Goal: Task Accomplishment & Management: Use online tool/utility

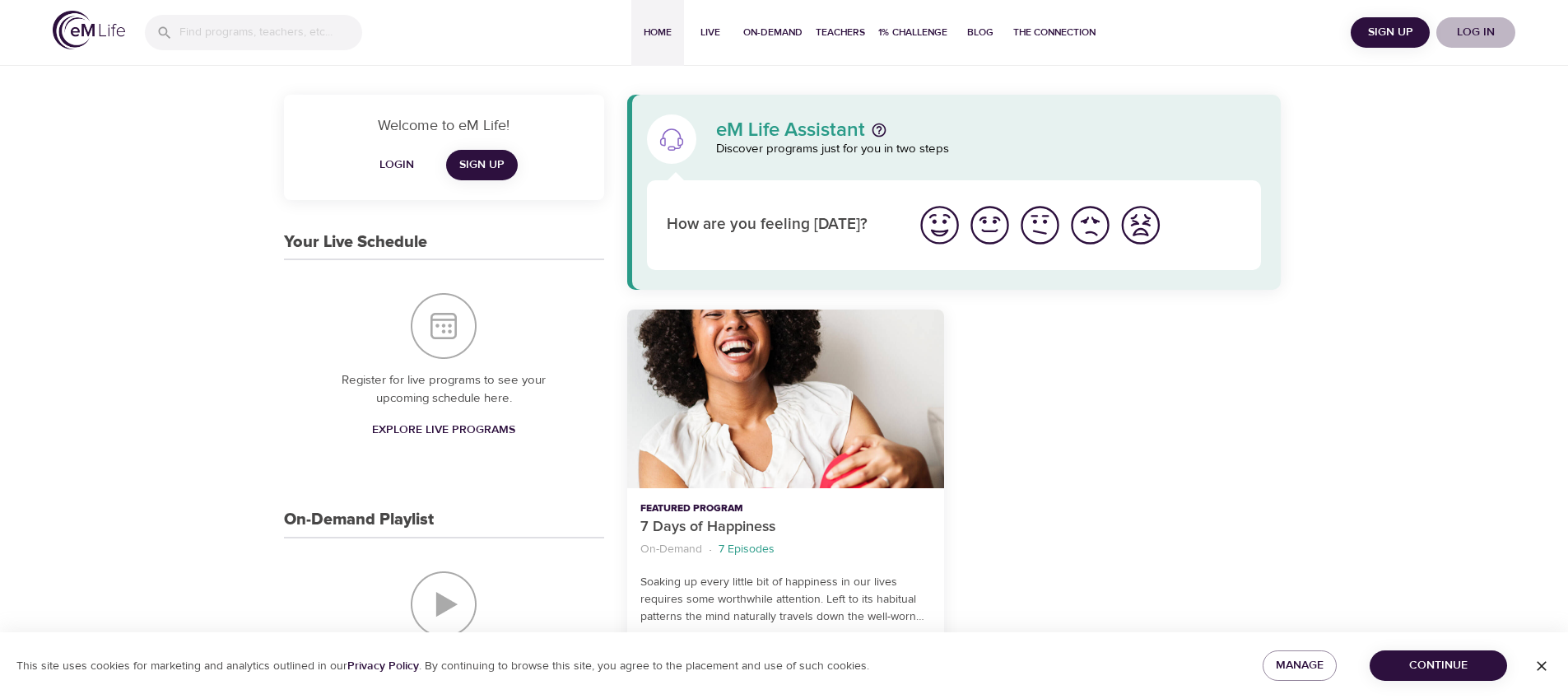
click at [1482, 37] on span "Log in" at bounding box center [1475, 32] width 66 height 21
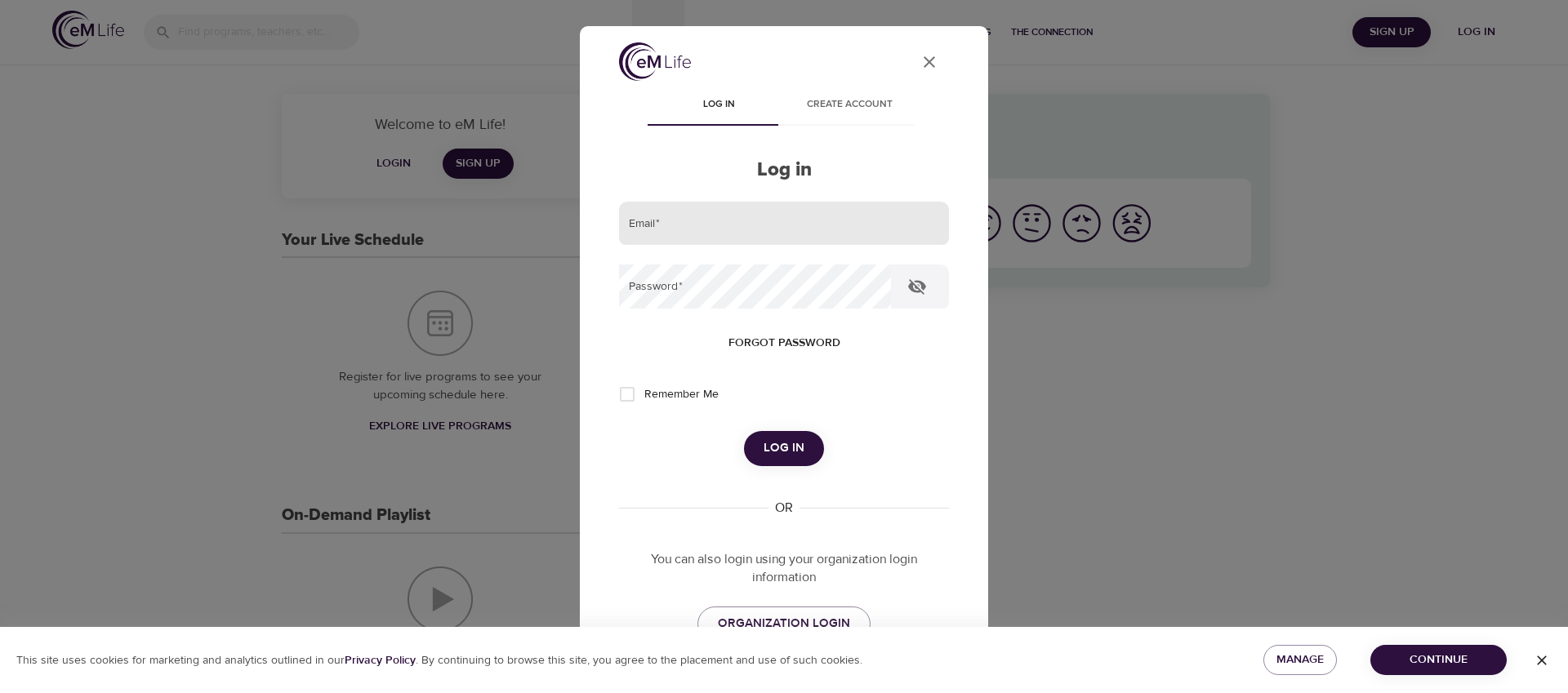
click at [771, 227] on input "email" at bounding box center [784, 224] width 330 height 44
type input "[EMAIL_ADDRESS][DOMAIN_NAME]"
click at [744, 431] on button "Log in" at bounding box center [783, 449] width 80 height 35
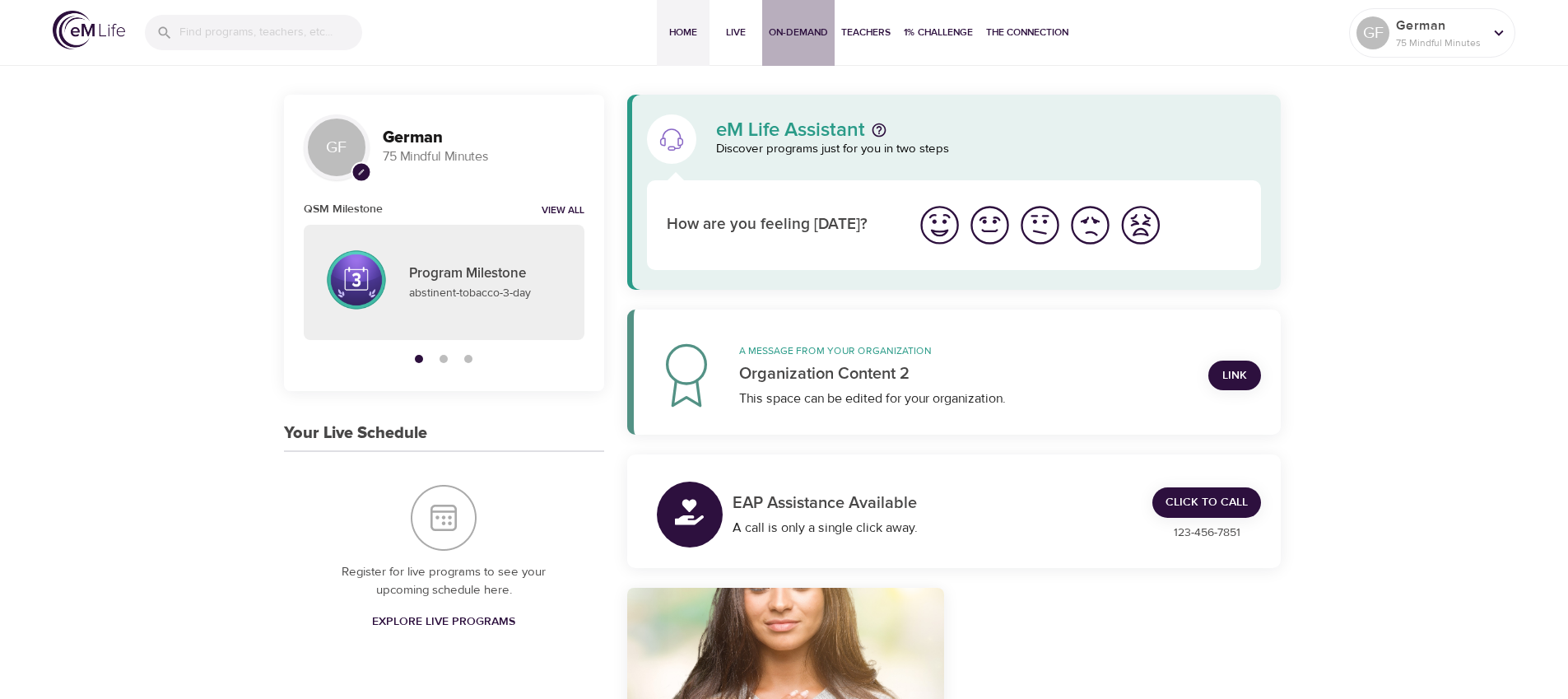
click at [808, 27] on span "On-Demand" at bounding box center [798, 32] width 59 height 17
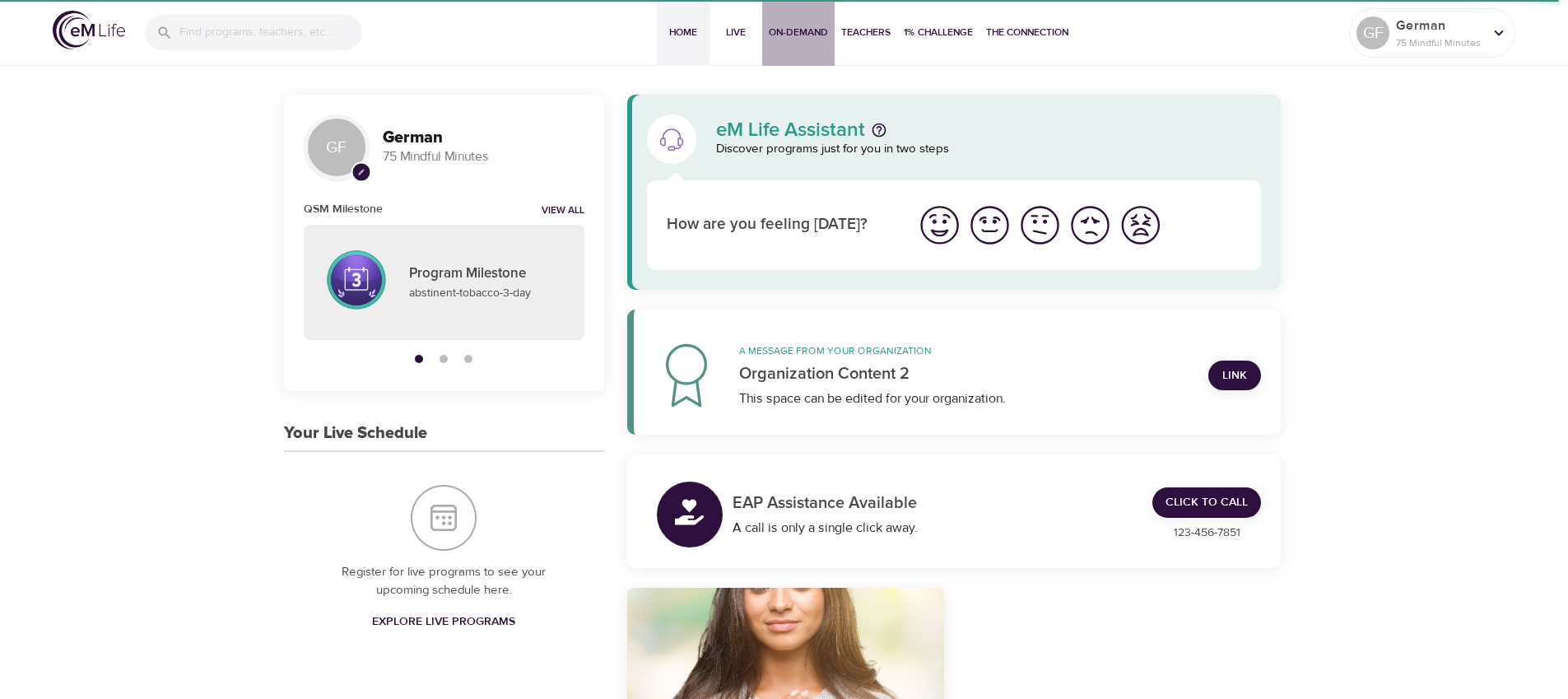
click at [808, 42] on button "On-Demand" at bounding box center [798, 32] width 72 height 66
